Goal: Find contact information: Find contact information

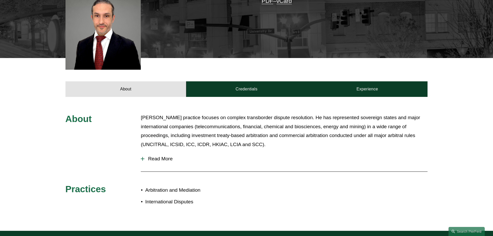
scroll to position [130, 0]
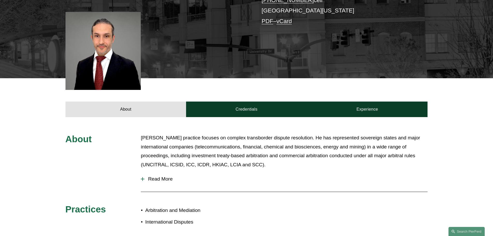
click at [140, 178] on div "About Kamel’s practice focuses on complex transborder dispute resolution. He ha…" at bounding box center [246, 183] width 493 height 101
click at [149, 180] on span "Read More" at bounding box center [286, 179] width 283 height 6
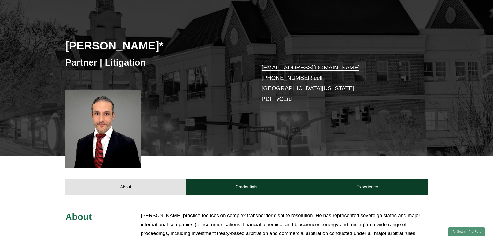
scroll to position [0, 0]
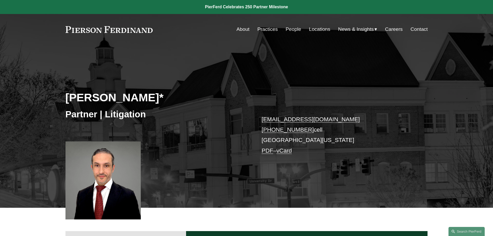
click at [319, 30] on link "Locations" at bounding box center [319, 29] width 21 height 10
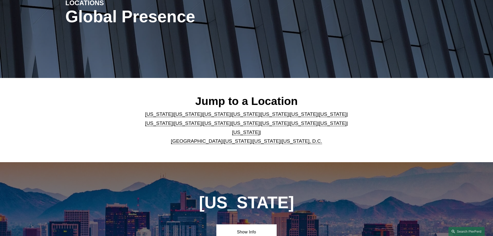
scroll to position [78, 0]
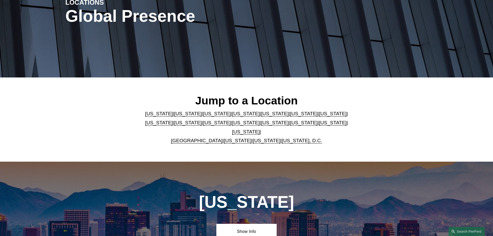
click at [227, 138] on link "[US_STATE]" at bounding box center [238, 140] width 28 height 5
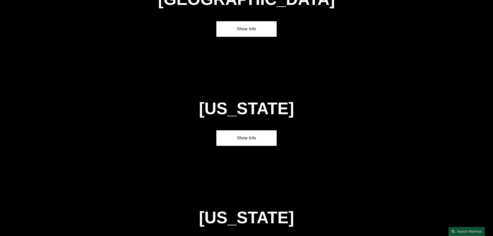
scroll to position [1981, 0]
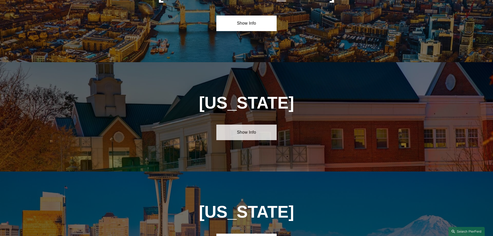
click at [235, 125] on link "Show Info" at bounding box center [247, 133] width 60 height 16
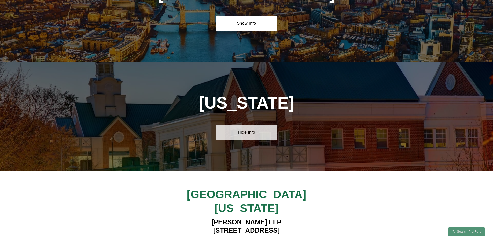
click at [235, 125] on link "Hide Info" at bounding box center [247, 133] width 60 height 16
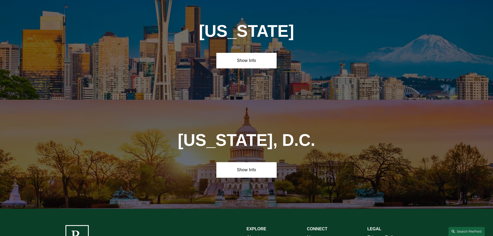
scroll to position [2163, 0]
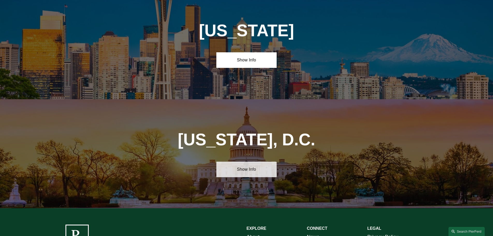
click at [241, 162] on link "Show Info" at bounding box center [247, 170] width 60 height 16
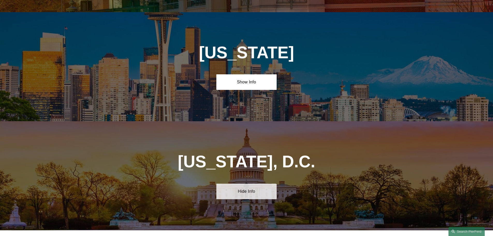
scroll to position [2059, 0]
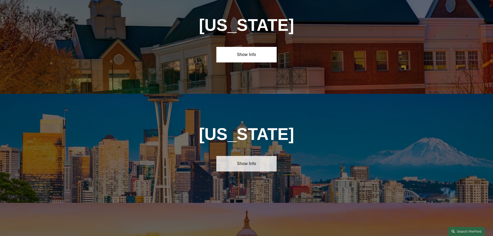
click at [240, 156] on link "Show Info" at bounding box center [247, 164] width 60 height 16
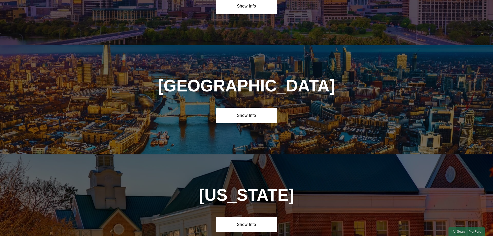
scroll to position [1878, 0]
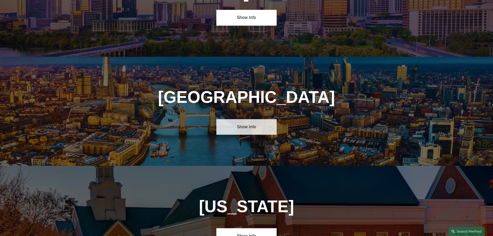
click at [242, 119] on link "Show Info" at bounding box center [247, 127] width 60 height 16
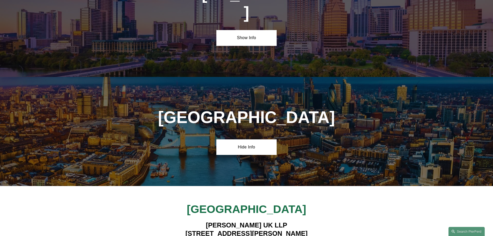
scroll to position [1696, 0]
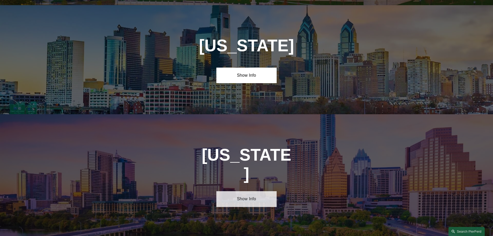
click at [248, 191] on link "Show Info" at bounding box center [247, 199] width 60 height 16
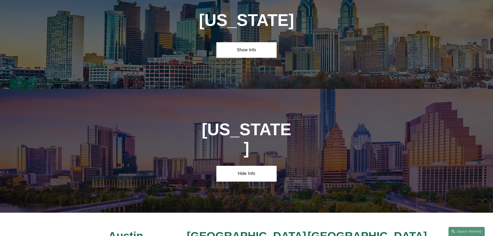
scroll to position [1593, 0]
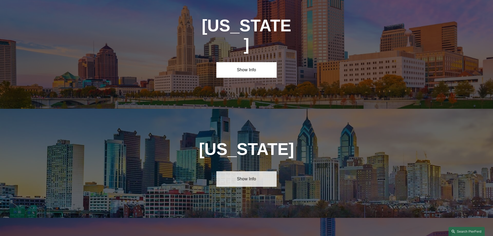
click at [249, 171] on link "Show Info" at bounding box center [247, 179] width 60 height 16
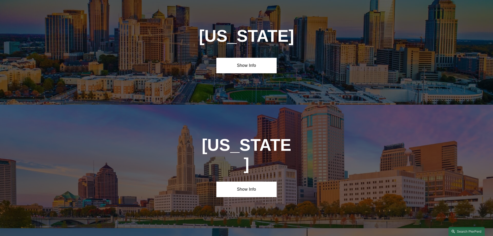
scroll to position [1463, 0]
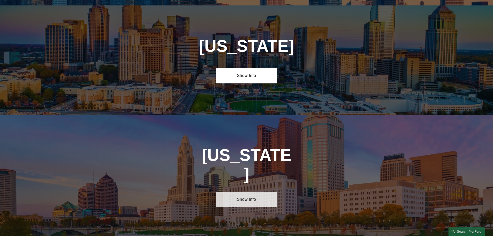
click at [248, 192] on link "Show Info" at bounding box center [247, 200] width 60 height 16
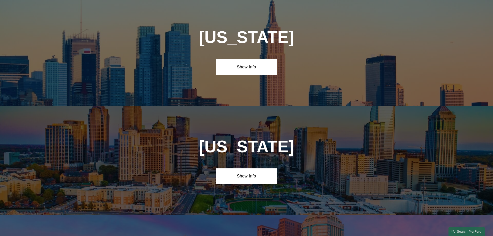
scroll to position [1334, 0]
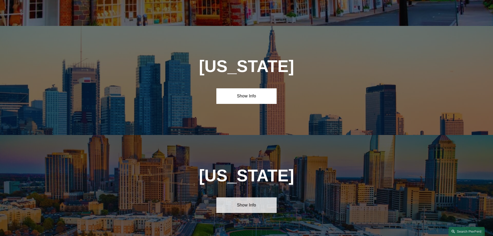
click at [252, 197] on link "Show Info" at bounding box center [247, 205] width 60 height 16
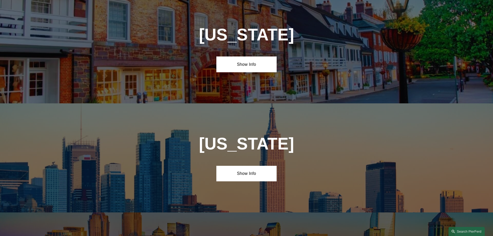
scroll to position [1256, 0]
click at [254, 166] on link "Show Info" at bounding box center [247, 174] width 60 height 16
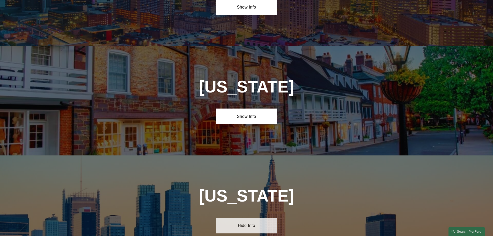
scroll to position [1152, 0]
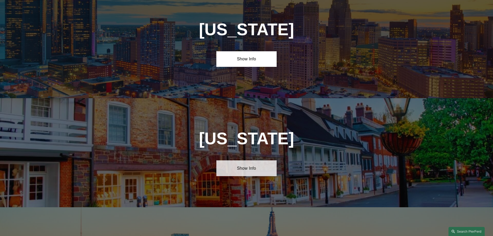
click at [254, 160] on link "Show Info" at bounding box center [247, 168] width 60 height 16
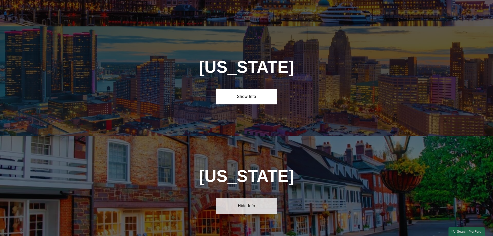
scroll to position [1075, 0]
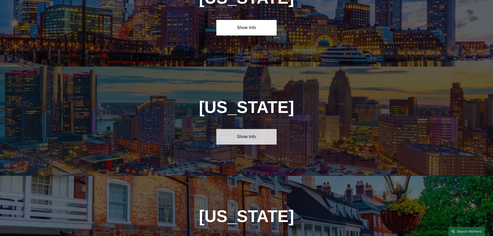
click at [247, 129] on link "Show Info" at bounding box center [247, 137] width 60 height 16
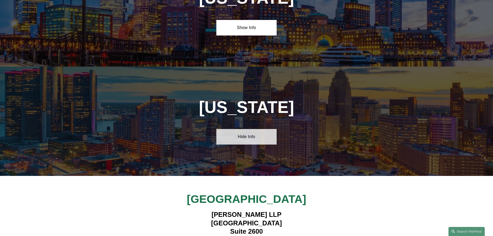
scroll to position [893, 0]
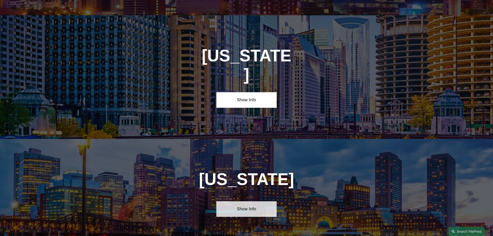
click at [244, 201] on link "Show Info" at bounding box center [247, 209] width 60 height 16
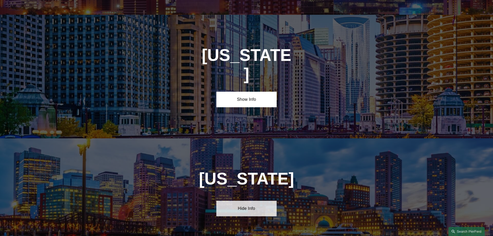
scroll to position [842, 0]
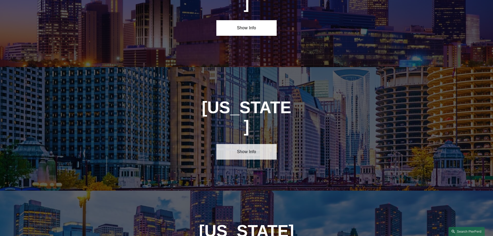
click at [244, 144] on link "Show Info" at bounding box center [247, 152] width 60 height 16
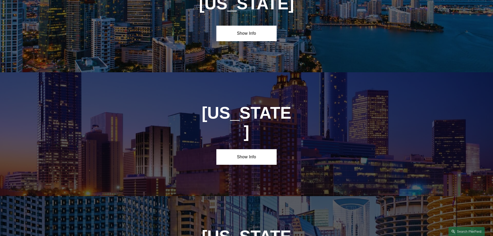
scroll to position [712, 0]
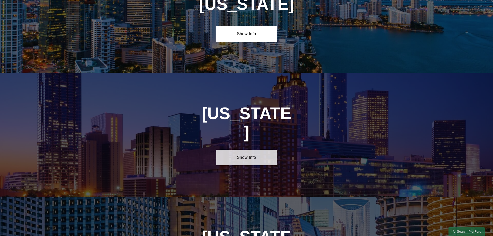
click at [245, 150] on link "Show Info" at bounding box center [247, 158] width 60 height 16
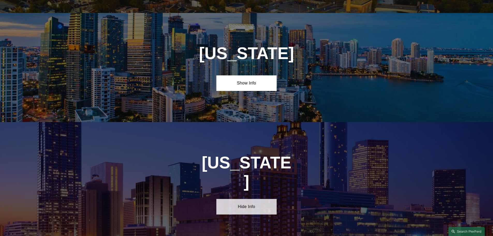
scroll to position [608, 0]
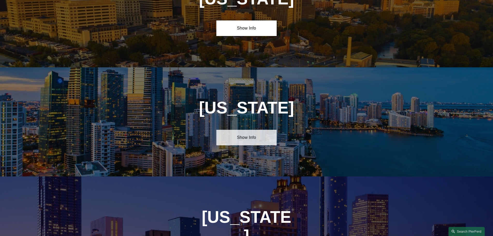
click at [244, 131] on link "Show Info" at bounding box center [247, 138] width 60 height 16
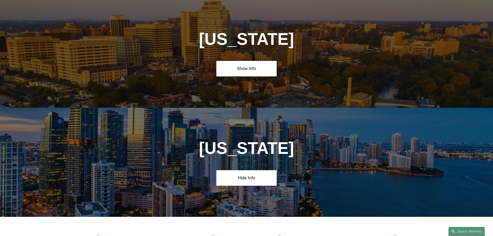
scroll to position [531, 0]
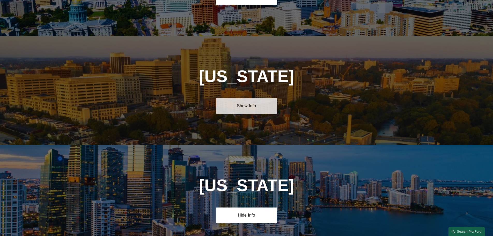
click at [250, 100] on link "Show Info" at bounding box center [247, 106] width 60 height 16
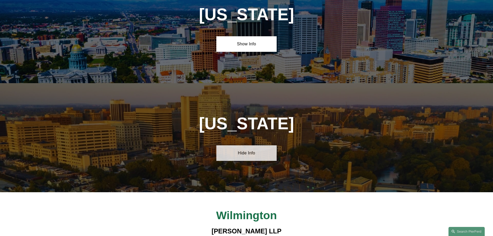
scroll to position [401, 0]
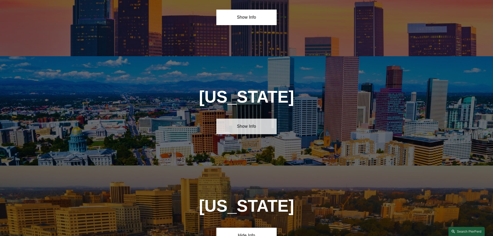
click at [256, 126] on link "Show Info" at bounding box center [247, 127] width 60 height 16
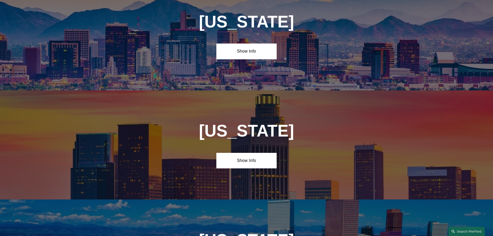
scroll to position [246, 0]
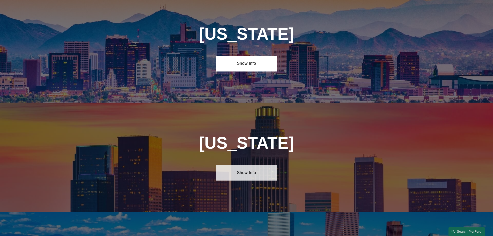
click at [239, 169] on link "Show Info" at bounding box center [247, 173] width 60 height 16
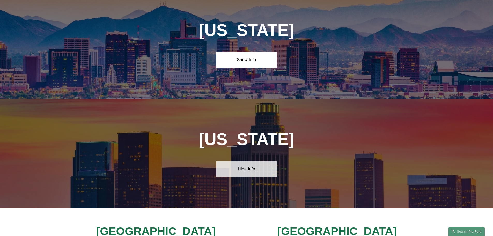
scroll to position [220, 0]
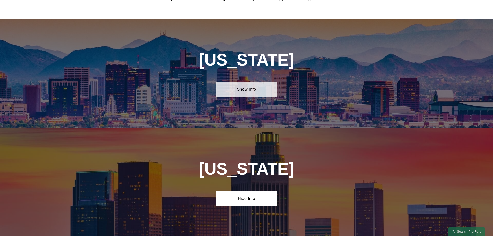
click at [235, 89] on link "Show Info" at bounding box center [247, 90] width 60 height 16
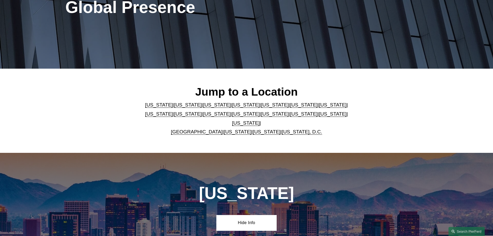
scroll to position [64, 0]
